Goal: Find specific page/section

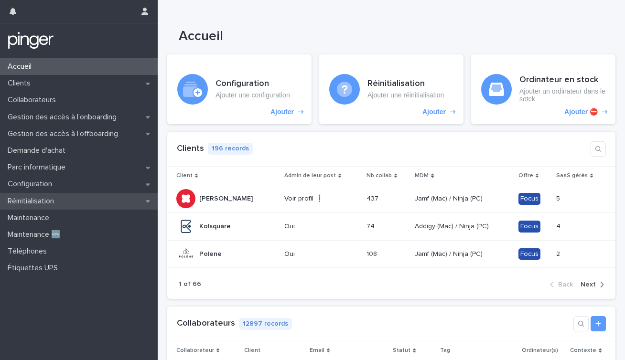
click at [37, 202] on p "Réinitialisation" at bounding box center [33, 201] width 58 height 9
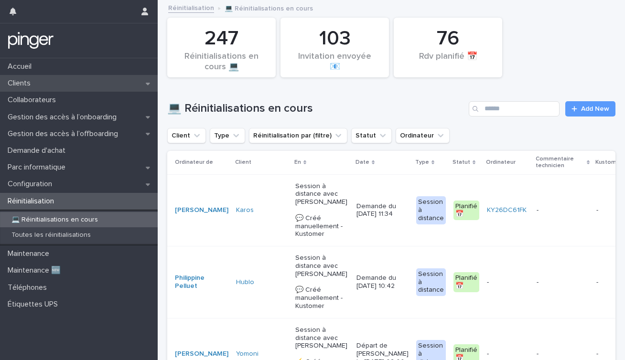
click at [43, 87] on div "Clients" at bounding box center [79, 83] width 158 height 17
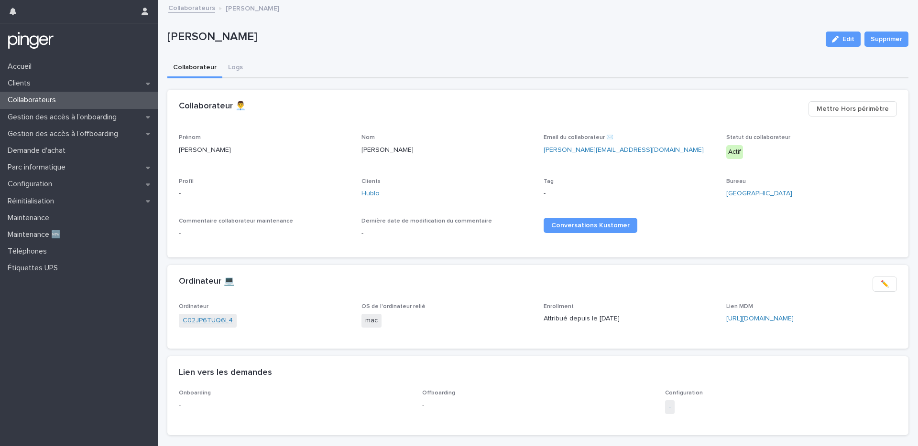
click at [192, 323] on link "C02JP6TUQ6L4" at bounding box center [208, 321] width 50 height 10
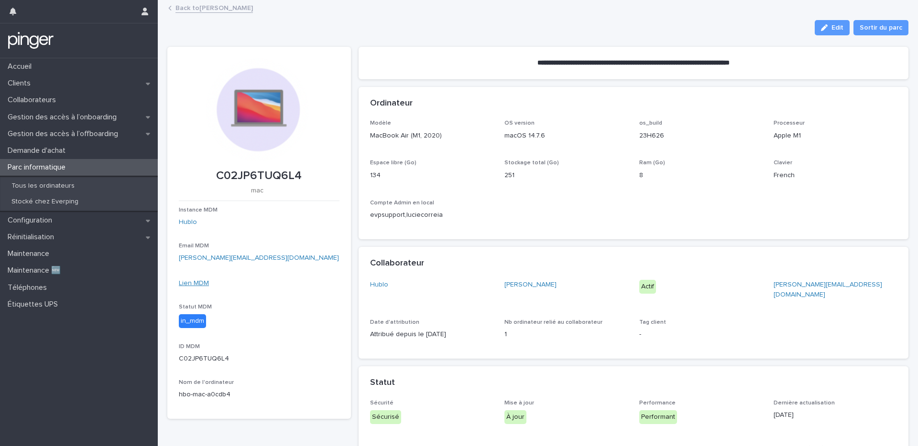
click at [199, 283] on link "Lien MDM" at bounding box center [194, 283] width 30 height 7
